Goal: Communication & Community: Share content

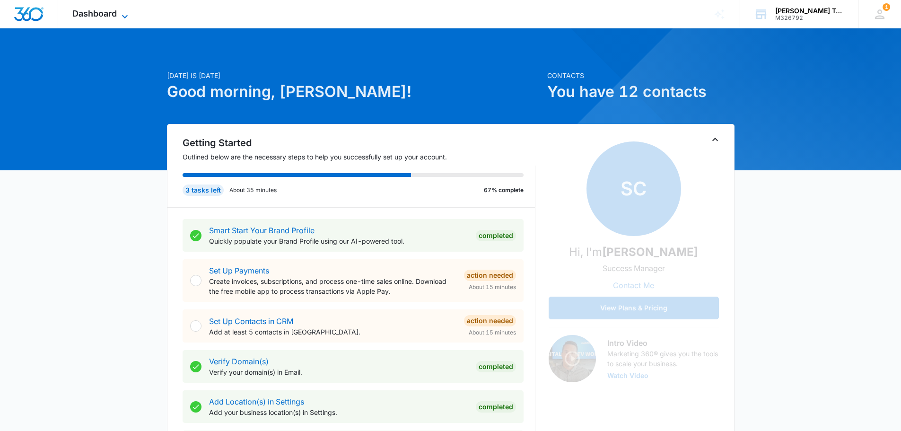
click at [88, 9] on span "Dashboard" at bounding box center [94, 14] width 44 height 10
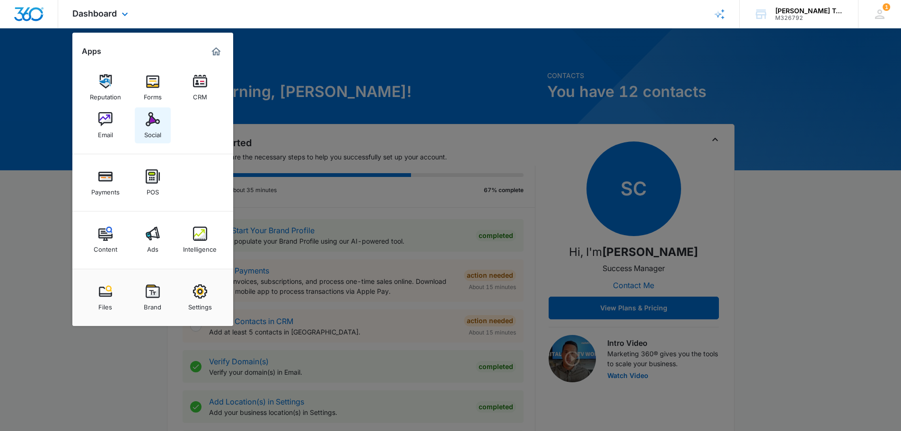
click at [154, 119] on img at bounding box center [153, 119] width 14 height 14
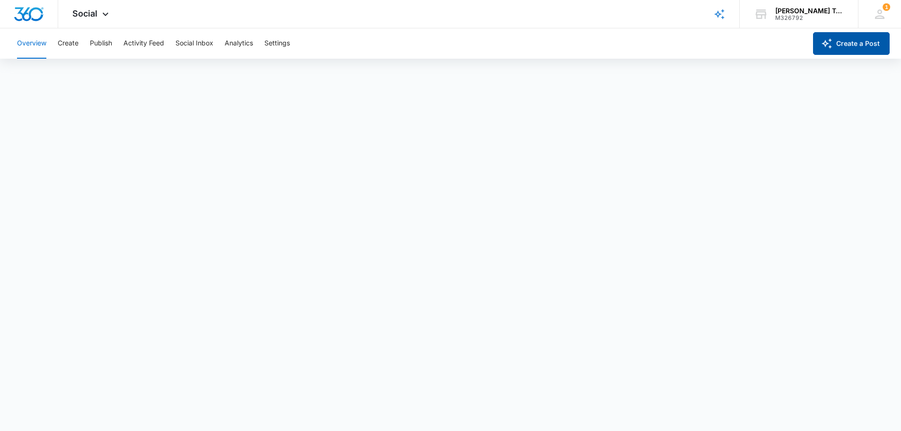
click at [858, 41] on button "Create a Post" at bounding box center [851, 43] width 77 height 23
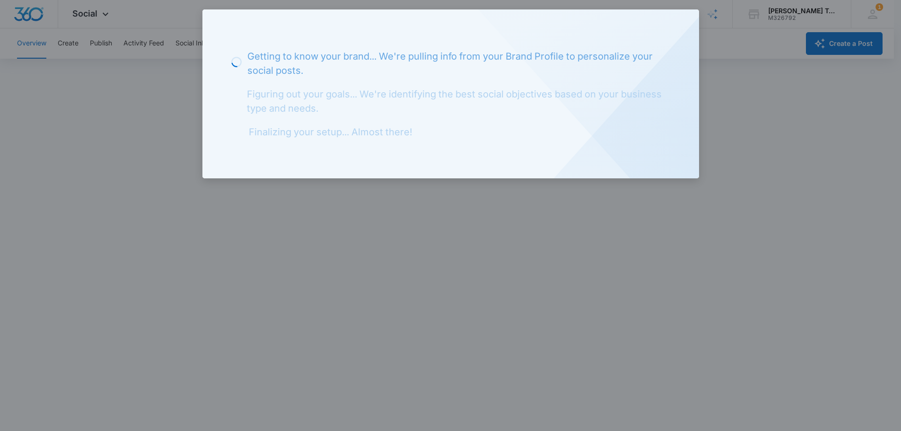
click at [751, 80] on div at bounding box center [450, 215] width 901 height 431
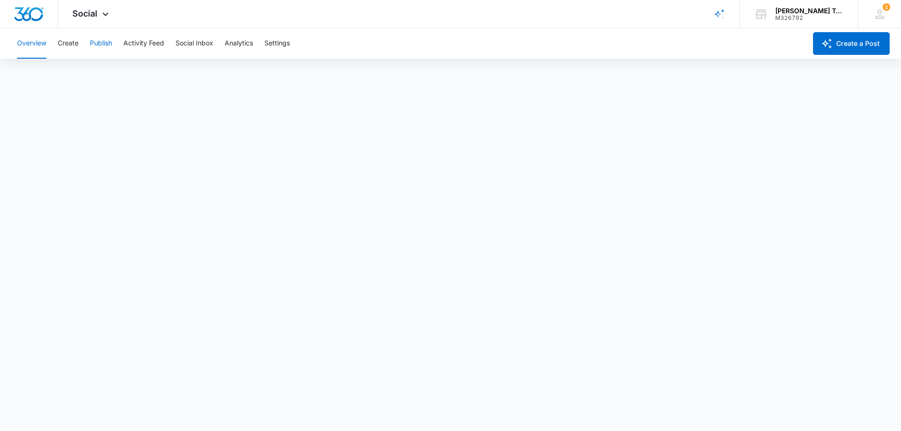
click at [107, 45] on button "Publish" at bounding box center [101, 43] width 22 height 30
click at [851, 46] on button "Create a Post" at bounding box center [851, 43] width 77 height 23
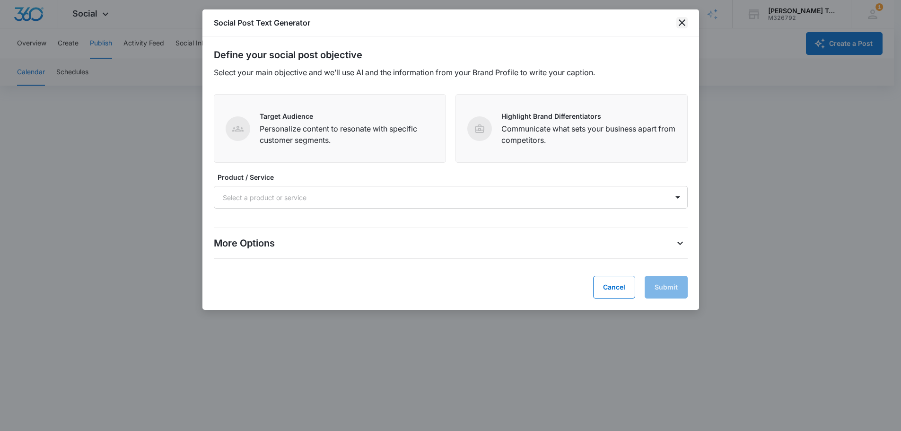
click at [684, 22] on icon "close" at bounding box center [681, 22] width 11 height 11
